Goal: Transaction & Acquisition: Book appointment/travel/reservation

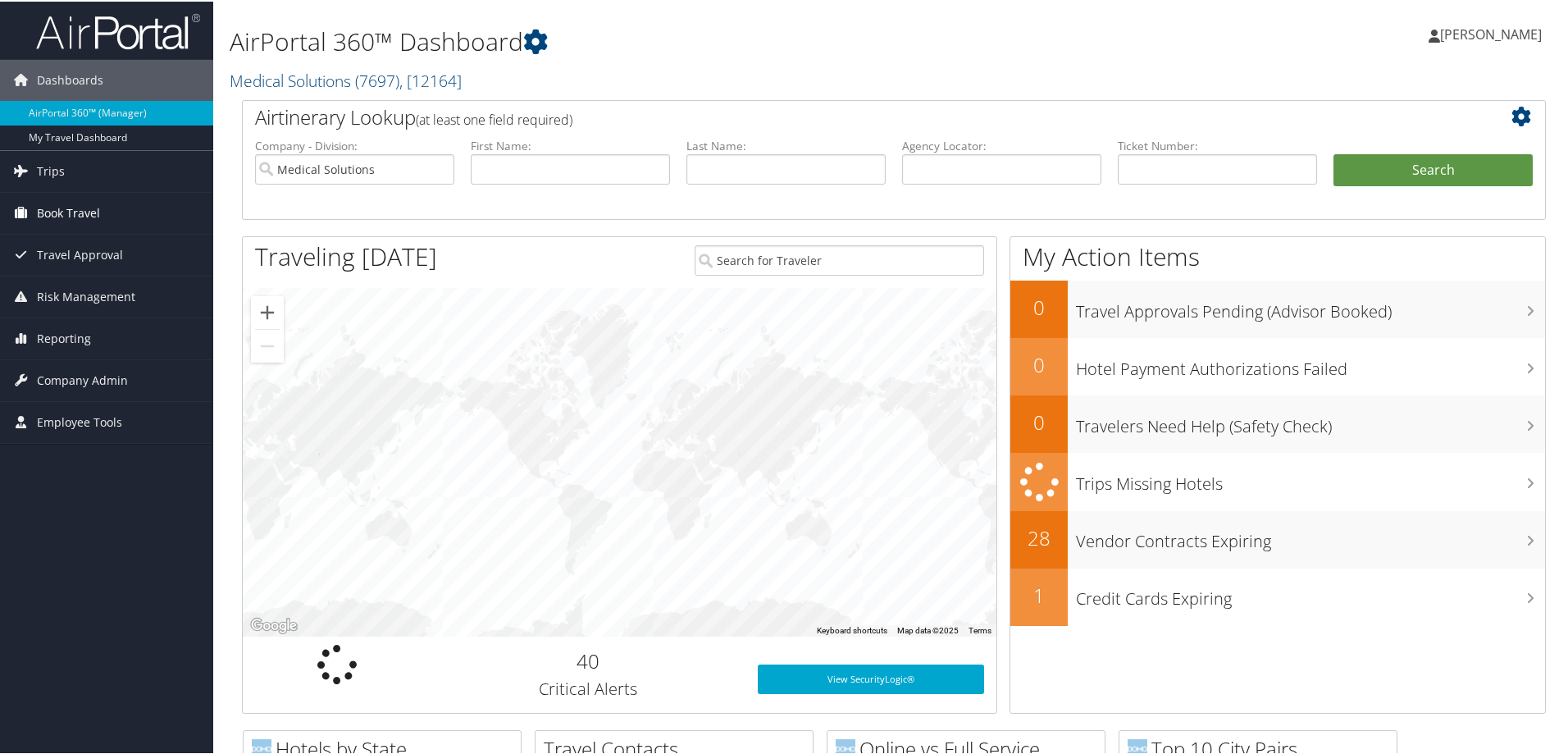
click at [93, 211] on span "Book Travel" at bounding box center [68, 211] width 63 height 41
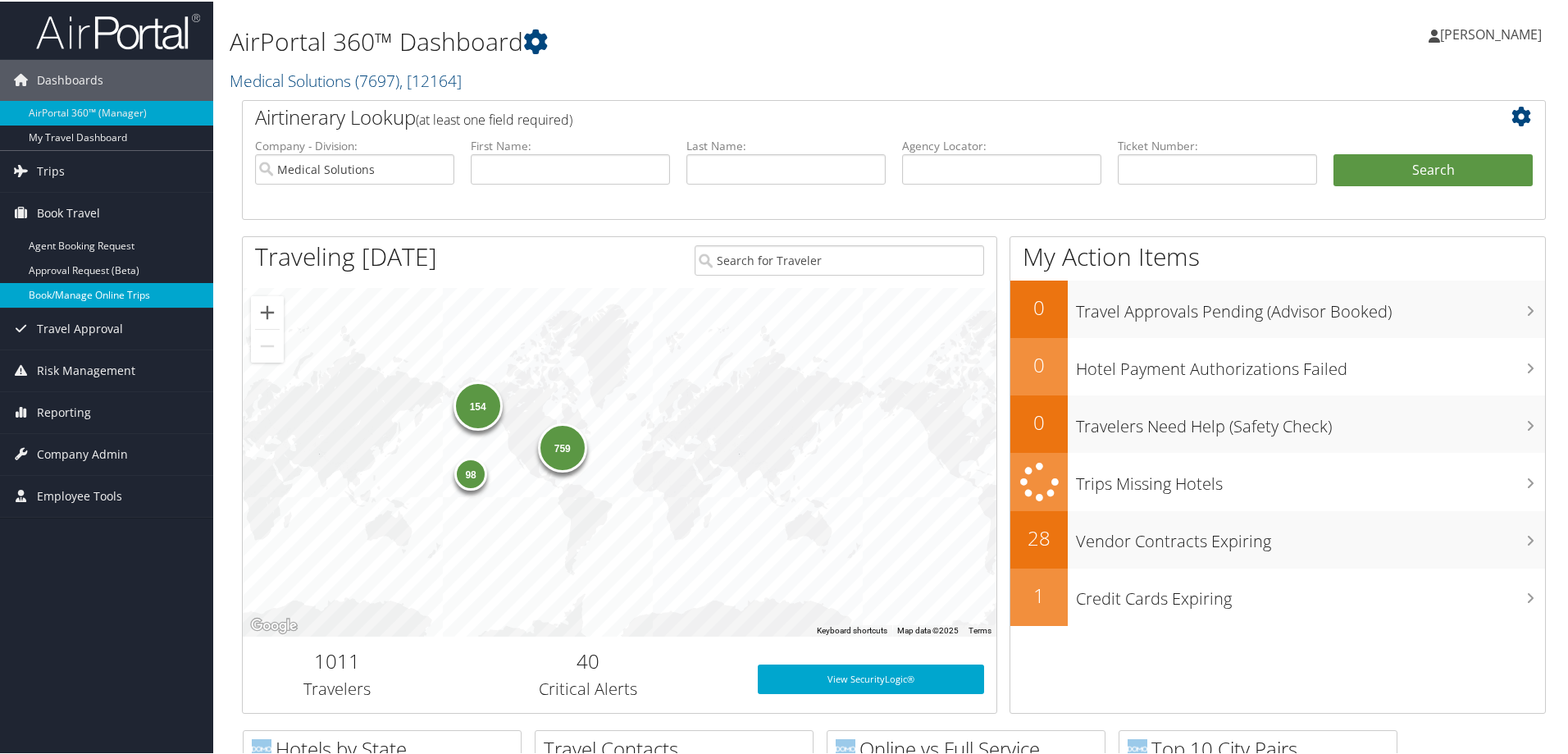
click at [149, 294] on link "Book/Manage Online Trips" at bounding box center [106, 293] width 214 height 24
